Goal: Information Seeking & Learning: Learn about a topic

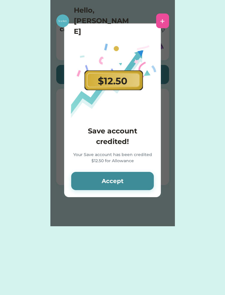
click at [134, 184] on button "Accept" at bounding box center [112, 181] width 83 height 18
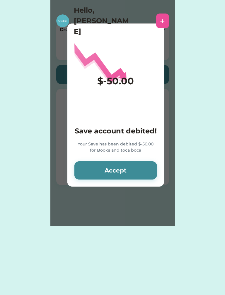
click at [130, 179] on button "Accept" at bounding box center [116, 170] width 83 height 18
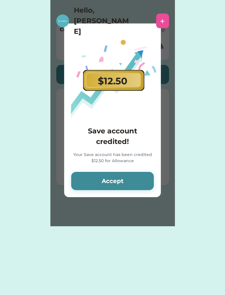
click at [131, 182] on button "Accept" at bounding box center [112, 181] width 83 height 18
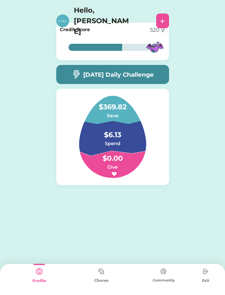
click at [151, 75] on h5 "[DATE] Daily Challenge" at bounding box center [118, 74] width 71 height 9
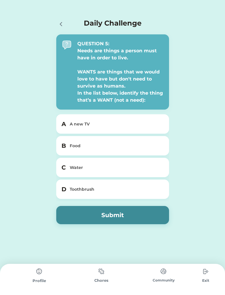
click at [141, 124] on div "A new TV" at bounding box center [116, 124] width 93 height 6
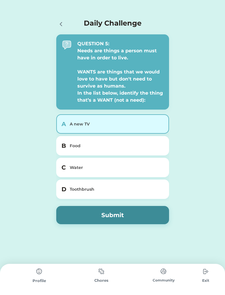
click at [126, 213] on button "Submit" at bounding box center [112, 215] width 113 height 18
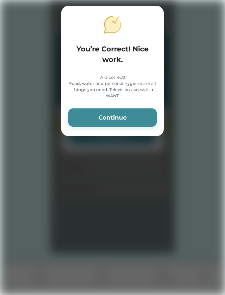
click at [131, 125] on button "Continue" at bounding box center [112, 117] width 89 height 18
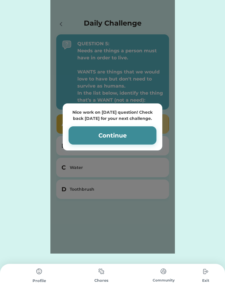
click at [127, 137] on button "Continue" at bounding box center [113, 135] width 88 height 18
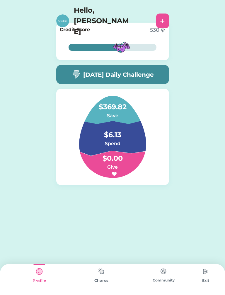
click at [153, 78] on h5 "[DATE] Daily Challenge" at bounding box center [118, 74] width 71 height 9
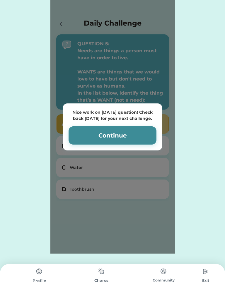
click at [142, 140] on button "Continue" at bounding box center [113, 135] width 88 height 18
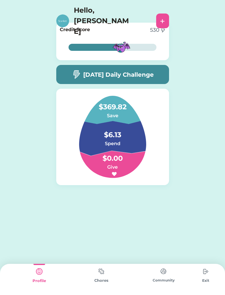
click at [162, 16] on div "+" at bounding box center [162, 20] width 5 height 9
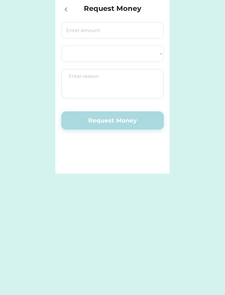
select select ""PLACEHOLDER_1427118222253""
click at [63, 12] on icon at bounding box center [66, 9] width 7 height 7
